Goal: Information Seeking & Learning: Learn about a topic

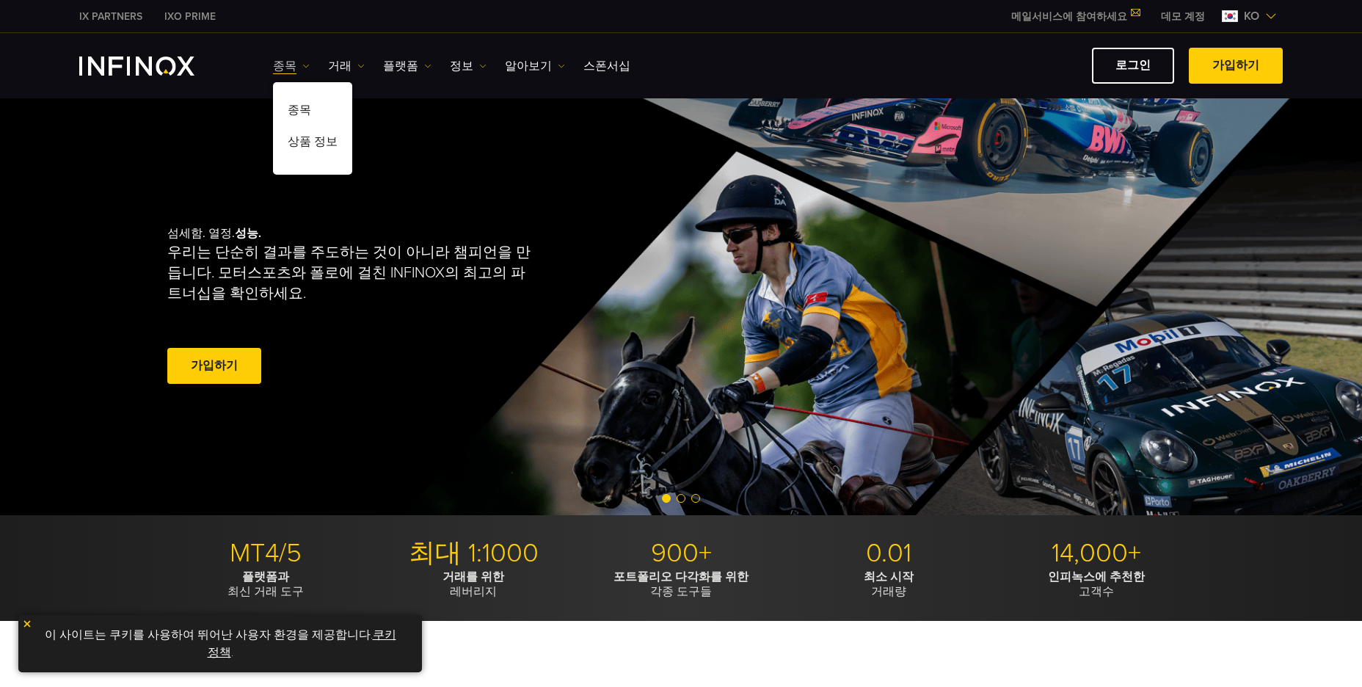
click at [302, 65] on img at bounding box center [305, 65] width 7 height 7
click at [302, 64] on img at bounding box center [305, 65] width 7 height 7
click at [297, 106] on link "종목" at bounding box center [312, 113] width 79 height 32
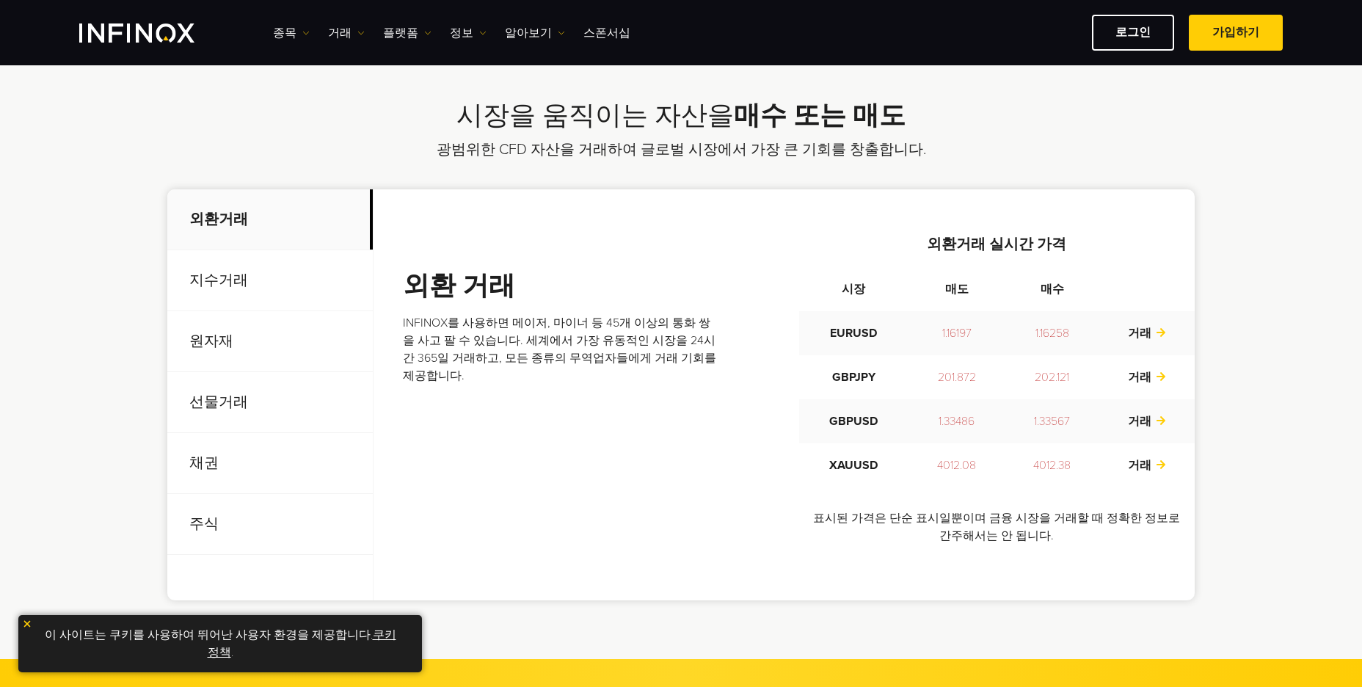
scroll to position [440, 0]
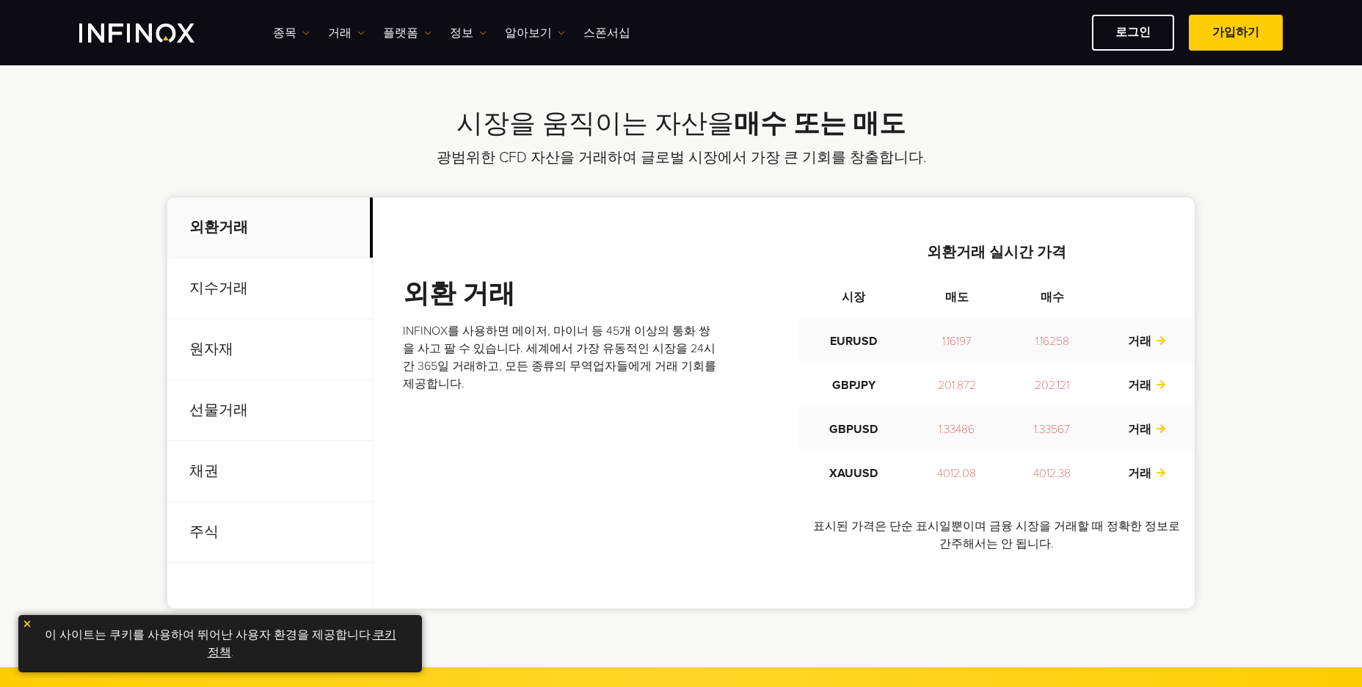
click at [232, 413] on p "선물거래" at bounding box center [270, 410] width 206 height 61
